Goal: Task Accomplishment & Management: Manage account settings

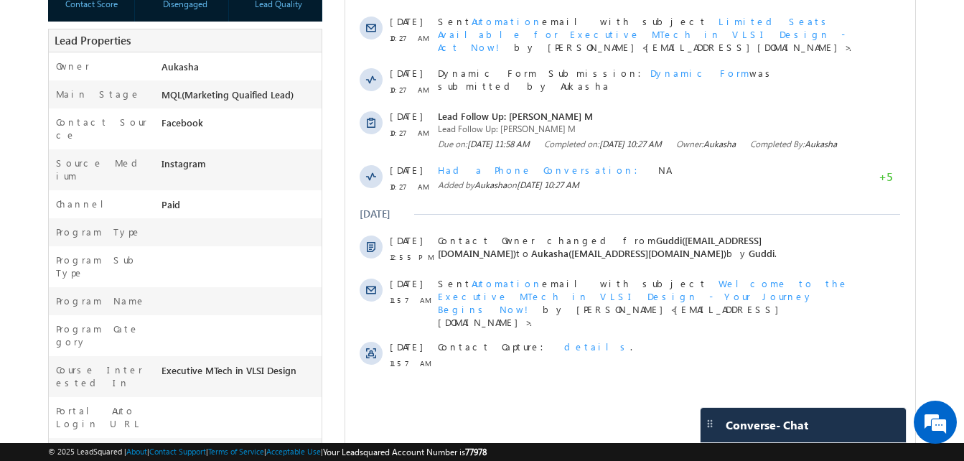
scroll to position [296, 0]
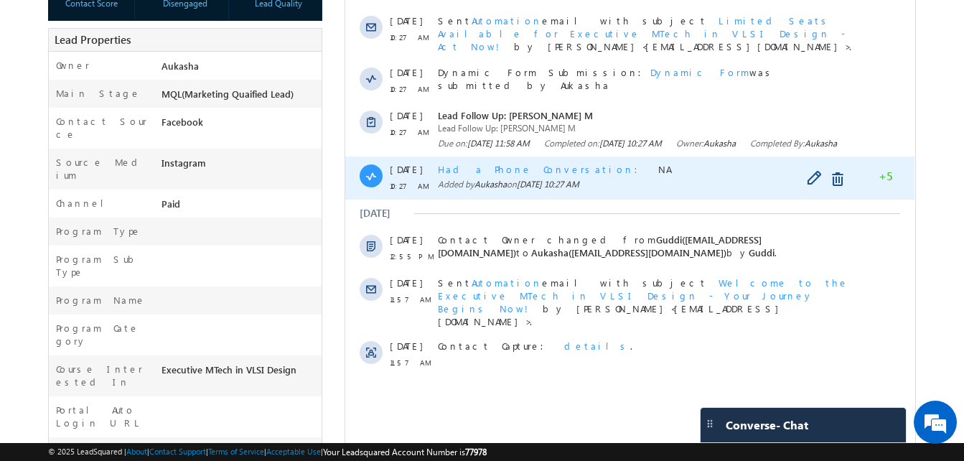
click at [474, 171] on span "Had a Phone Conversation" at bounding box center [542, 169] width 209 height 12
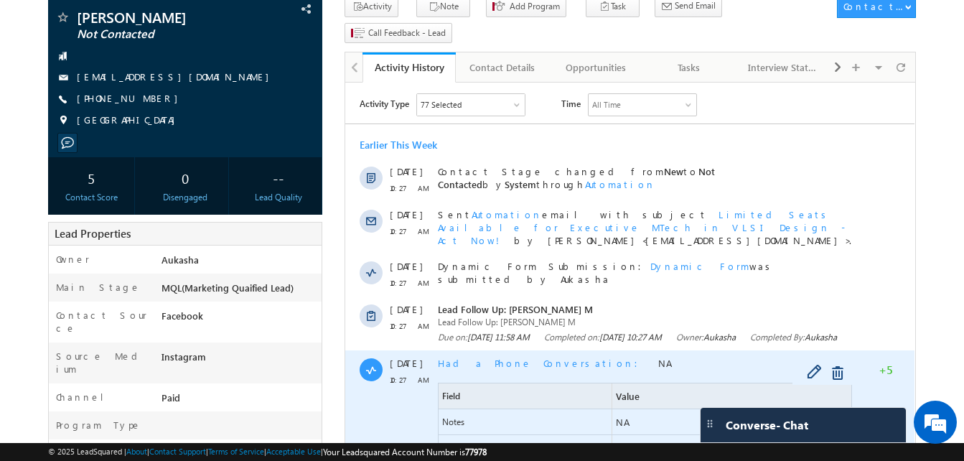
scroll to position [0, 0]
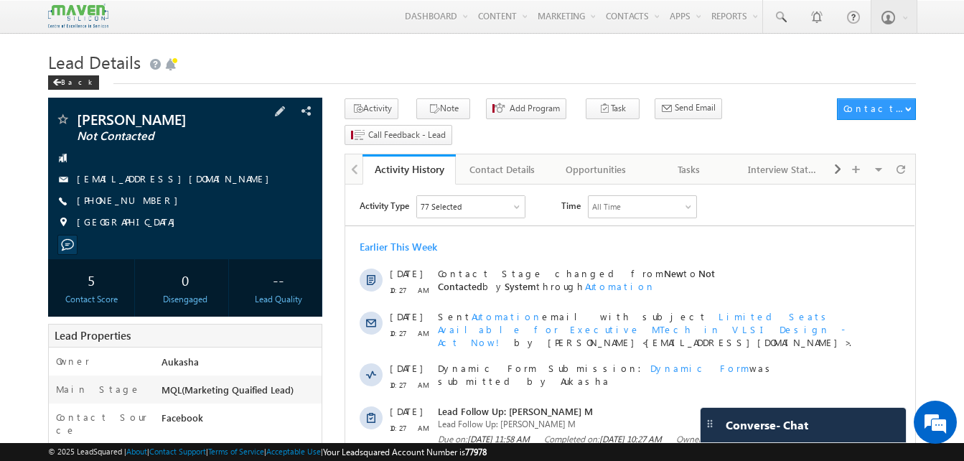
drag, startPoint x: 159, startPoint y: 203, endPoint x: 147, endPoint y: 205, distance: 12.4
click at [147, 205] on div "[PHONE_NUMBER]" at bounding box center [185, 201] width 260 height 14
copy div "[PHONE_NUMBER]"
drag, startPoint x: 177, startPoint y: 118, endPoint x: 78, endPoint y: 121, distance: 99.8
click at [78, 121] on span "[PERSON_NAME]" at bounding box center [161, 119] width 169 height 14
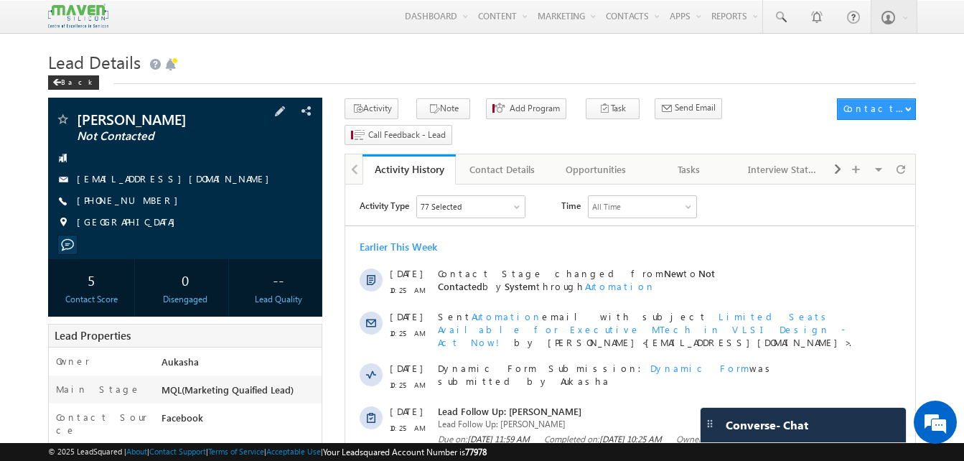
copy span "[PERSON_NAME]"
drag, startPoint x: 159, startPoint y: 203, endPoint x: 146, endPoint y: 203, distance: 13.6
click at [146, 203] on div "[PHONE_NUMBER]" at bounding box center [185, 201] width 260 height 14
copy div "[PHONE_NUMBER]"
click at [678, 161] on div "Tasks" at bounding box center [689, 169] width 69 height 17
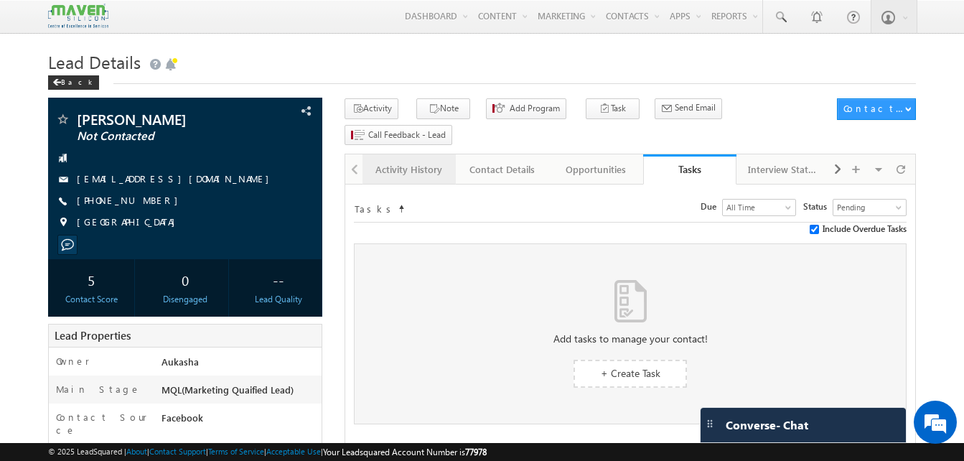
click at [394, 161] on div "Activity History" at bounding box center [408, 169] width 69 height 17
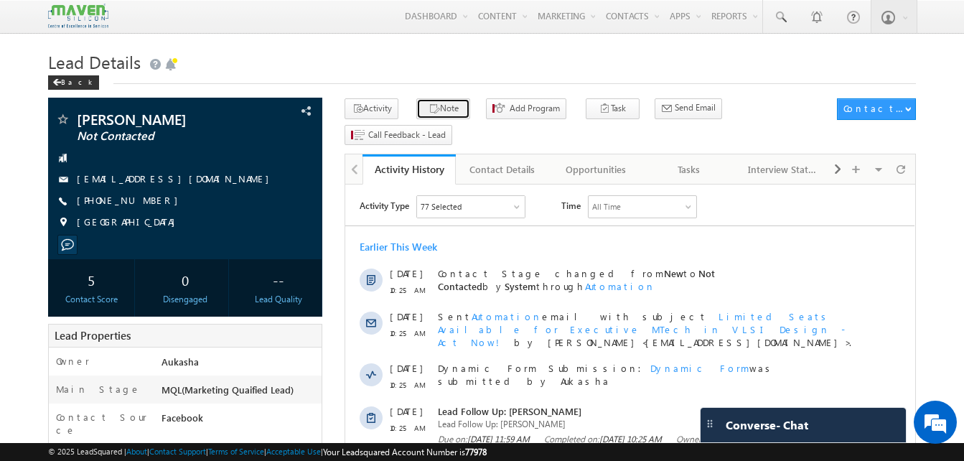
click at [446, 105] on button "Note" at bounding box center [443, 108] width 54 height 21
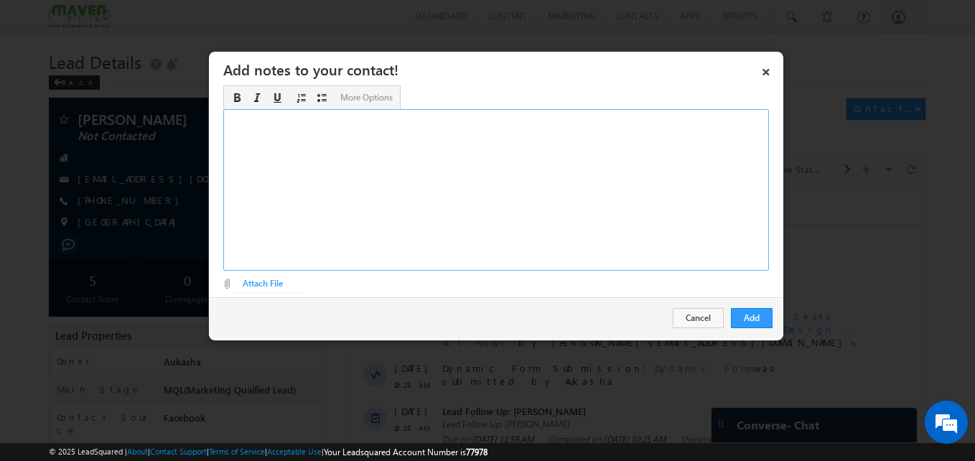
click at [627, 173] on div "Rich Text Editor, Description-inline-editor-div" at bounding box center [496, 190] width 546 height 162
paste div "Rich Text Editor, Description-inline-editor-div"
click at [763, 320] on button "Add" at bounding box center [752, 318] width 42 height 20
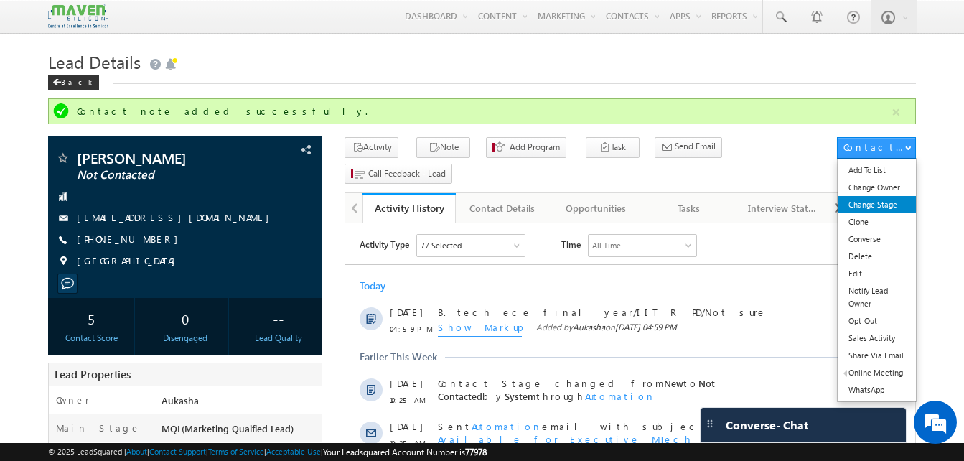
click at [894, 202] on link "Change Stage" at bounding box center [877, 204] width 78 height 17
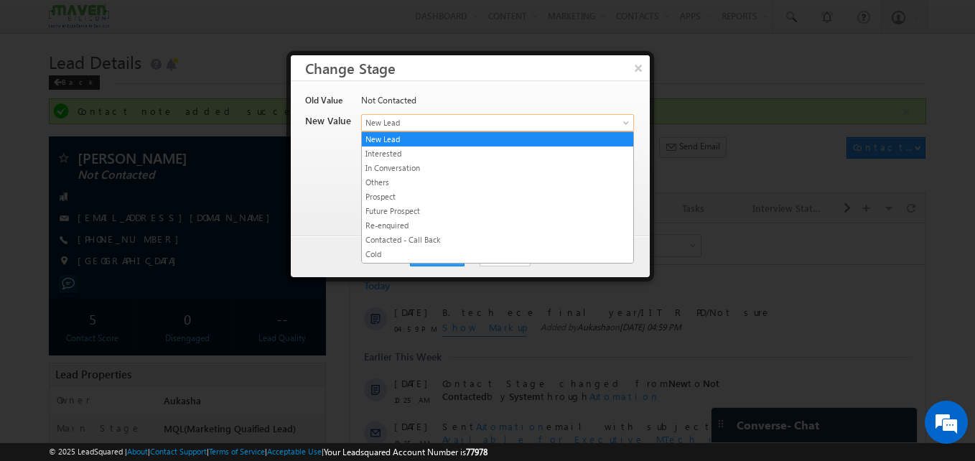
click at [421, 119] on span "New Lead" at bounding box center [474, 122] width 224 height 13
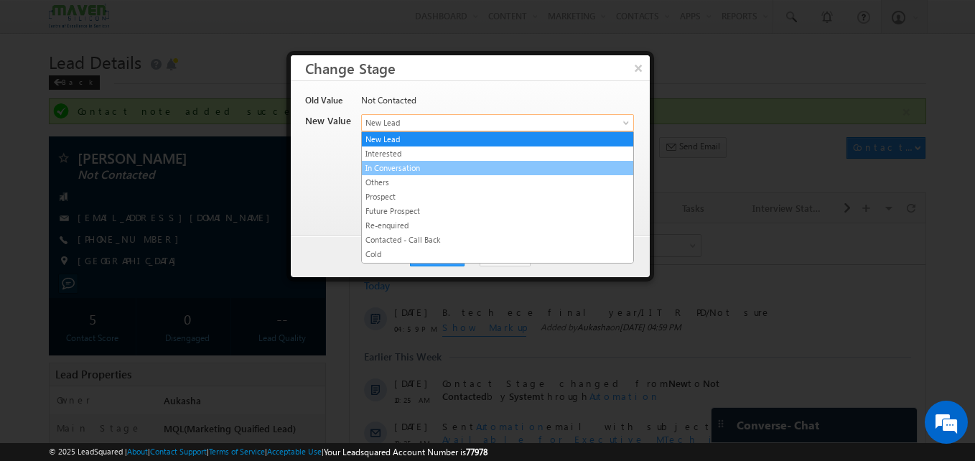
click at [429, 168] on link "In Conversation" at bounding box center [497, 168] width 271 height 13
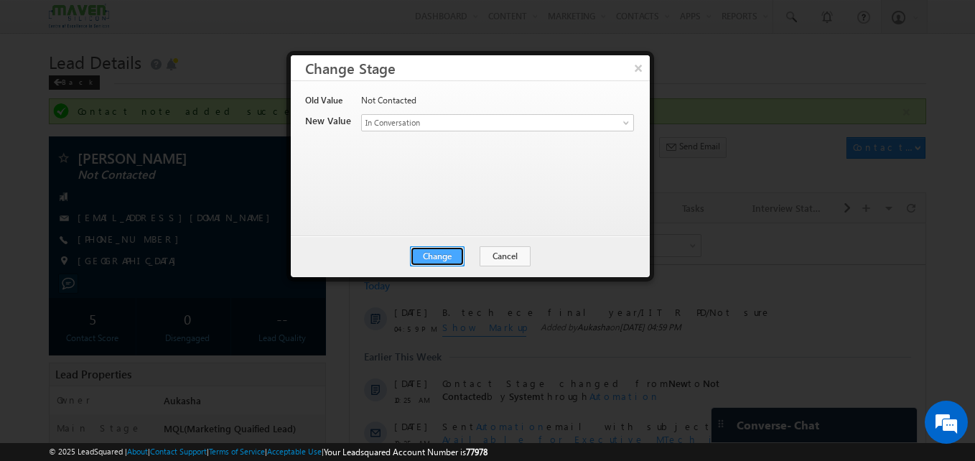
click at [444, 256] on button "Change" at bounding box center [437, 256] width 55 height 20
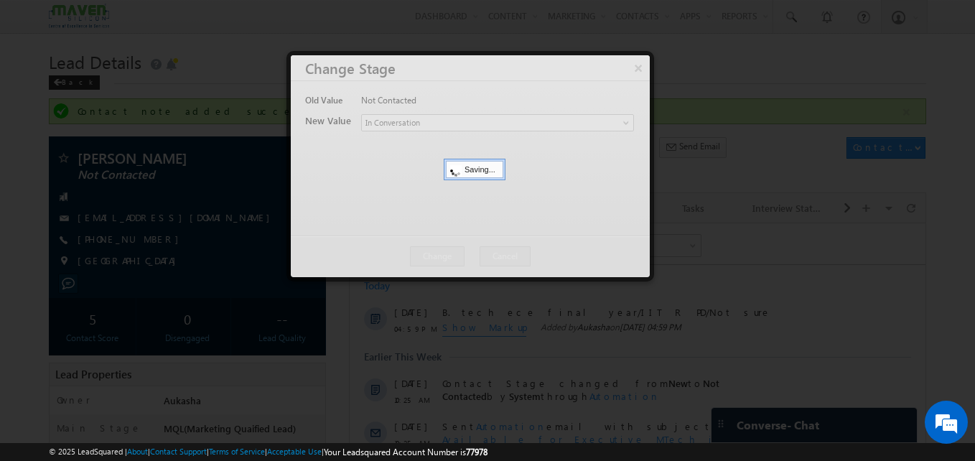
click at [35, 158] on div at bounding box center [487, 230] width 975 height 461
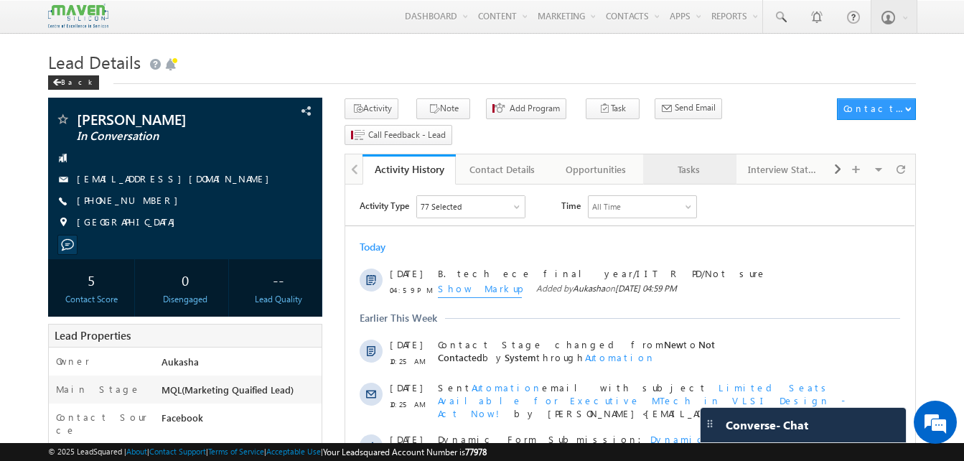
click at [695, 161] on div "Tasks" at bounding box center [689, 169] width 69 height 17
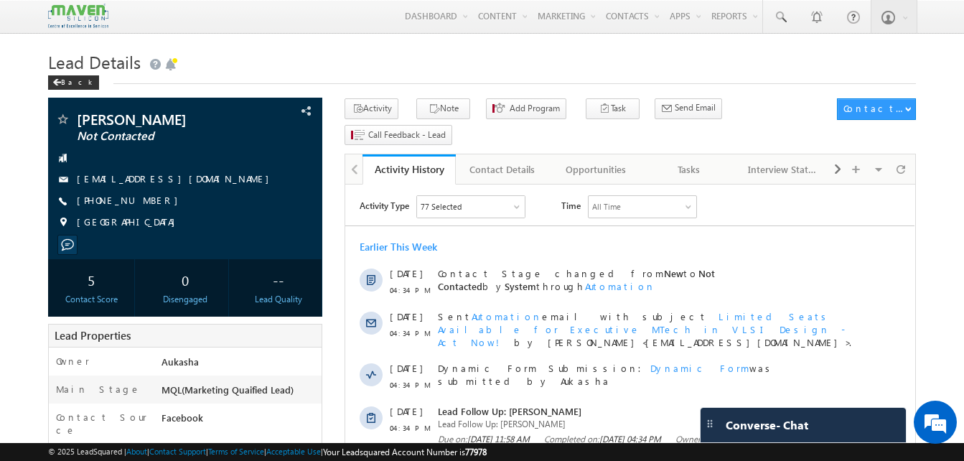
click at [293, 60] on h1 "Lead Details" at bounding box center [482, 61] width 868 height 28
click at [147, 201] on div "+91-8807593951" at bounding box center [185, 201] width 260 height 14
copy div "+91-8807593951"
click at [455, 58] on h1 "Lead Details" at bounding box center [482, 61] width 868 height 28
click at [371, 47] on h1 "Lead Details" at bounding box center [482, 61] width 868 height 28
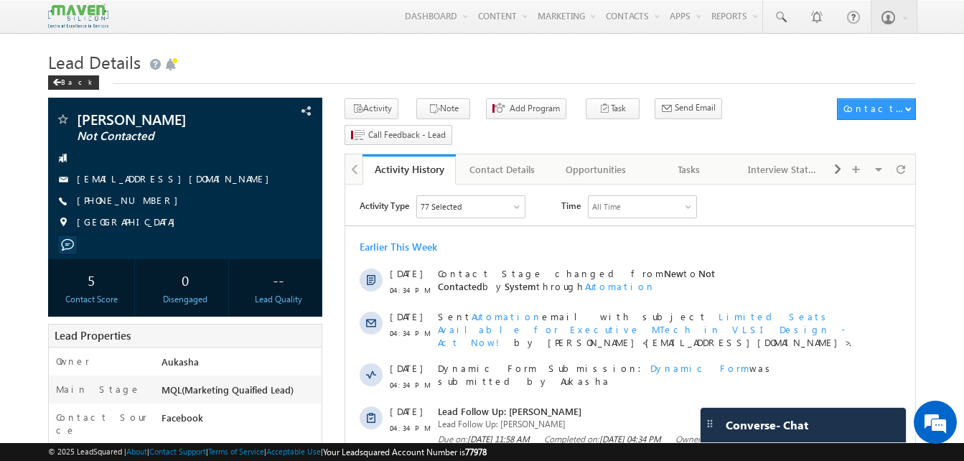
click at [358, 58] on h1 "Lead Details" at bounding box center [482, 61] width 868 height 28
click at [526, 60] on h1 "Lead Details" at bounding box center [482, 61] width 868 height 28
